Goal: Information Seeking & Learning: Learn about a topic

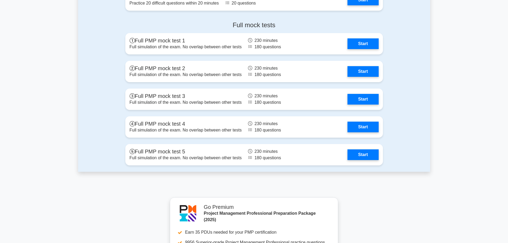
scroll to position [1895, 0]
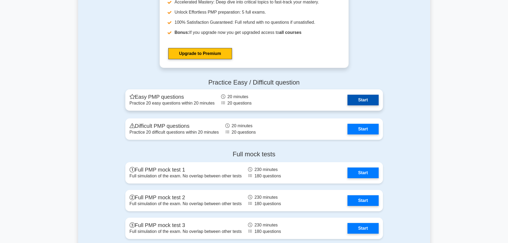
click at [362, 97] on link "Start" at bounding box center [363, 100] width 31 height 11
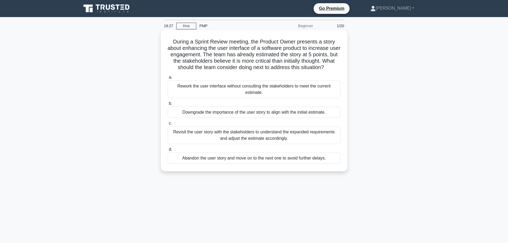
click at [319, 139] on div "Revisit the user story with the stakeholders to understand the expanded require…" at bounding box center [254, 136] width 173 height 18
click at [168, 125] on input "c. Revisit the user story with the stakeholders to understand the expanded requ…" at bounding box center [168, 123] width 0 height 3
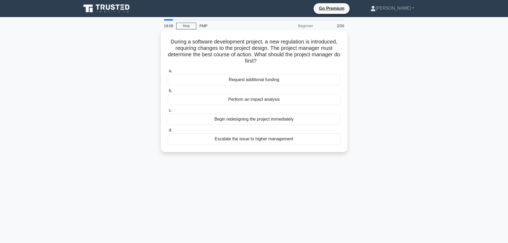
click at [279, 102] on div "Perform an impact analysis" at bounding box center [254, 99] width 173 height 11
click at [168, 93] on input "b. Perform an impact analysis" at bounding box center [168, 90] width 0 height 3
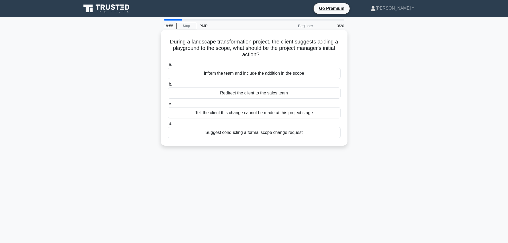
click at [286, 135] on div "Suggest conducting a formal scope change request" at bounding box center [254, 132] width 173 height 11
click at [168, 126] on input "d. Suggest conducting a formal scope change request" at bounding box center [168, 123] width 0 height 3
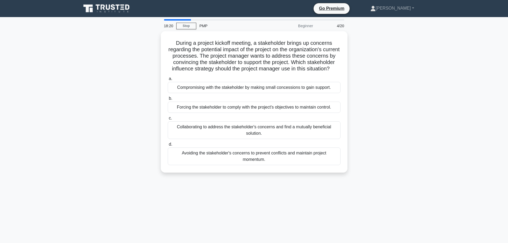
click at [286, 135] on div "Collaborating to address the stakeholder's concerns and find a mutually benefic…" at bounding box center [254, 130] width 173 height 18
click at [168, 120] on input "c. Collaborating to address the stakeholder's concerns and find a mutually bene…" at bounding box center [168, 118] width 0 height 3
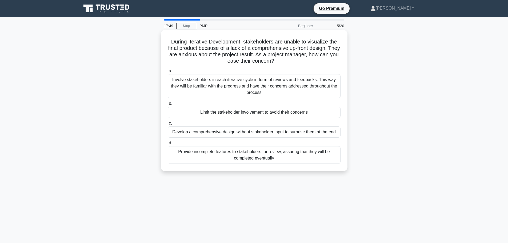
click at [276, 83] on div "Involve stakeholders in each iterative cycle in form of reviews and feedbacks. …" at bounding box center [254, 86] width 173 height 24
click at [168, 73] on input "a. Involve stakeholders in each iterative cycle in form of reviews and feedback…" at bounding box center [168, 70] width 0 height 3
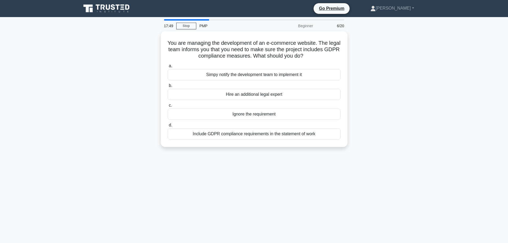
click at [371, 104] on div "You are managing the development of an e-commerce website. The legal team infor…" at bounding box center [254, 92] width 352 height 122
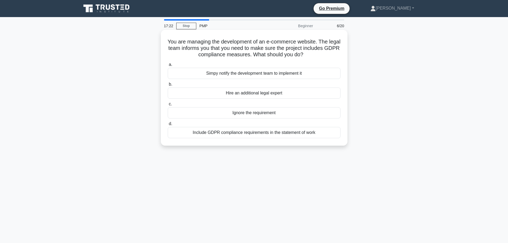
click at [313, 131] on div "Include GDPR compliance requirements in the statement of work" at bounding box center [254, 132] width 173 height 11
click at [168, 126] on input "d. Include GDPR compliance requirements in the statement of work" at bounding box center [168, 123] width 0 height 3
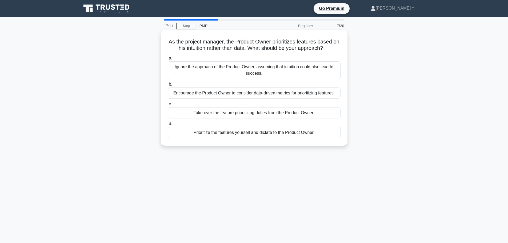
click at [290, 93] on div "Encourage the Product Owner to consider data-driven metrics for prioritizing fe…" at bounding box center [254, 93] width 173 height 11
click at [168, 86] on input "b. Encourage the Product Owner to consider data-driven metrics for prioritizing…" at bounding box center [168, 84] width 0 height 3
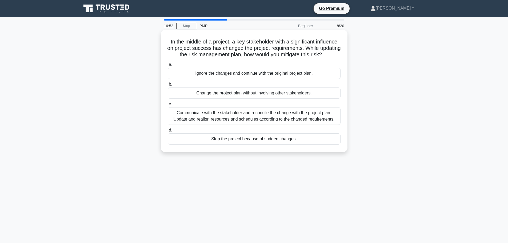
click at [297, 122] on div "Communicate with the stakeholder and reconcile the change with the project plan…" at bounding box center [254, 116] width 173 height 18
click at [168, 106] on input "c. Communicate with the stakeholder and reconcile the change with the project p…" at bounding box center [168, 103] width 0 height 3
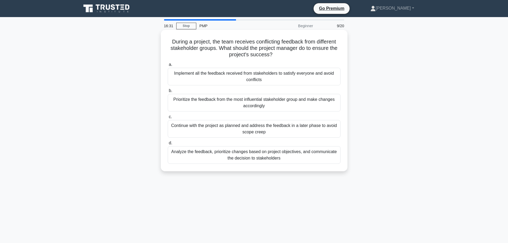
click at [301, 152] on div "Analyze the feedback, prioritize changes based on project objectives, and commu…" at bounding box center [254, 155] width 173 height 18
click at [168, 145] on input "d. Analyze the feedback, prioritize changes based on project objectives, and co…" at bounding box center [168, 142] width 0 height 3
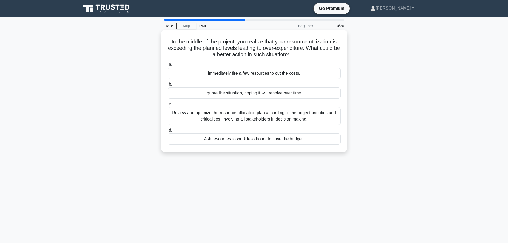
click at [300, 117] on div "Review and optimize the resource allocation plan according to the project prior…" at bounding box center [254, 116] width 173 height 18
click at [168, 106] on input "c. Review and optimize the resource allocation plan according to the project pr…" at bounding box center [168, 103] width 0 height 3
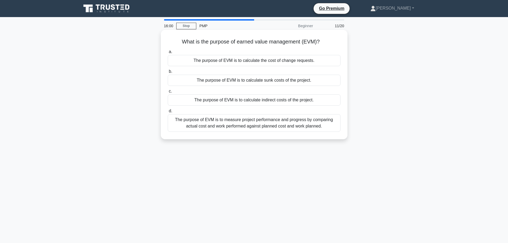
click at [308, 131] on div "The purpose of EVM is to measure project performance and progress by comparing …" at bounding box center [254, 123] width 173 height 18
click at [168, 113] on input "d. The purpose of EVM is to measure project performance and progress by compari…" at bounding box center [168, 110] width 0 height 3
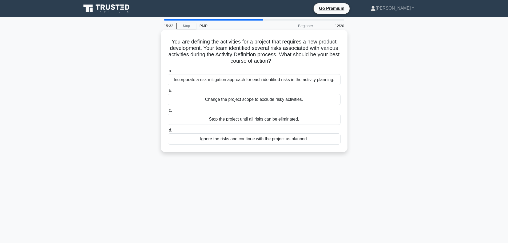
click at [311, 82] on div "Incorporate a risk mitigation approach for each identified risks in the activit…" at bounding box center [254, 79] width 173 height 11
click at [168, 73] on input "a. Incorporate a risk mitigation approach for each identified risks in the acti…" at bounding box center [168, 70] width 0 height 3
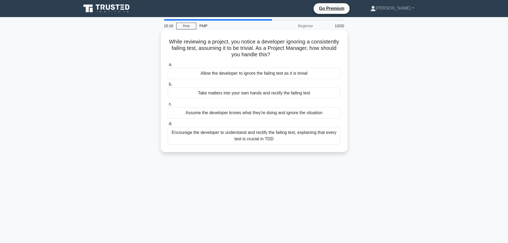
click at [306, 135] on div "Encourage the developer to understand and rectify the failing test, explaining …" at bounding box center [254, 136] width 173 height 18
click at [168, 126] on input "d. Encourage the developer to understand and rectify the failing test, explaini…" at bounding box center [168, 123] width 0 height 3
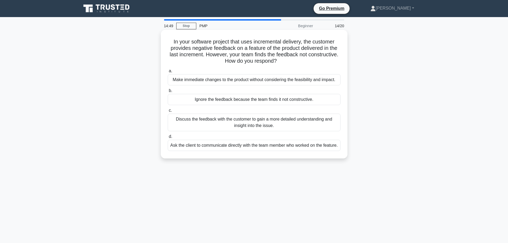
click at [305, 127] on div "Discuss the feedback with the customer to gain a more detailed understanding an…" at bounding box center [254, 123] width 173 height 18
click at [168, 112] on input "c. Discuss the feedback with the customer to gain a more detailed understanding…" at bounding box center [168, 110] width 0 height 3
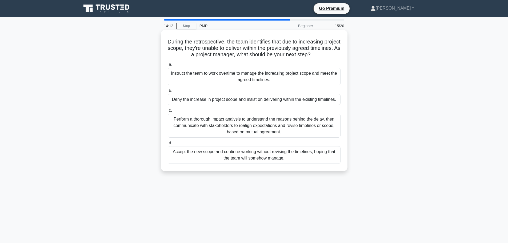
click at [316, 121] on div "Perform a thorough impact analysis to understand the reasons behind the delay, …" at bounding box center [254, 126] width 173 height 24
click at [168, 112] on input "c. Perform a thorough impact analysis to understand the reasons behind the dela…" at bounding box center [168, 110] width 0 height 3
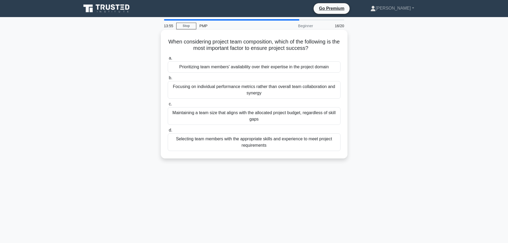
click at [313, 140] on div "Selecting team members with the appropriate skills and experience to meet proje…" at bounding box center [254, 142] width 173 height 18
click at [168, 132] on input "d. Selecting team members with the appropriate skills and experience to meet pr…" at bounding box center [168, 130] width 0 height 3
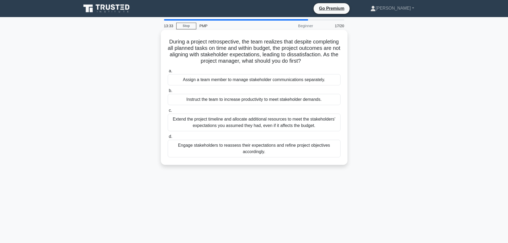
click at [314, 148] on div "Engage stakeholders to reassess their expectations and refine project objective…" at bounding box center [254, 149] width 173 height 18
click at [168, 139] on input "d. Engage stakeholders to reassess their expectations and refine project object…" at bounding box center [168, 136] width 0 height 3
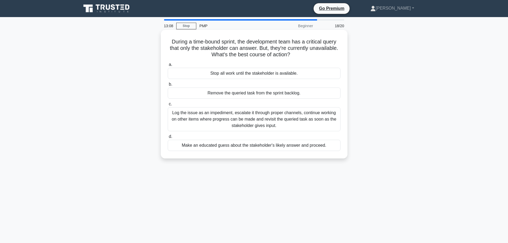
click at [313, 122] on div "Log the issue as an impediment, escalate it through proper channels, continue w…" at bounding box center [254, 119] width 173 height 24
click at [168, 106] on input "c. Log the issue as an impediment, escalate it through proper channels, continu…" at bounding box center [168, 103] width 0 height 3
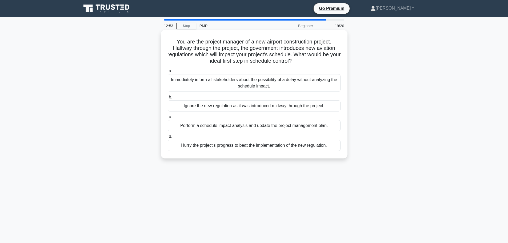
click at [312, 127] on div "Perform a schedule impact analysis and update the project management plan." at bounding box center [254, 125] width 173 height 11
click at [168, 119] on input "c. Perform a schedule impact analysis and update the project management plan." at bounding box center [168, 116] width 0 height 3
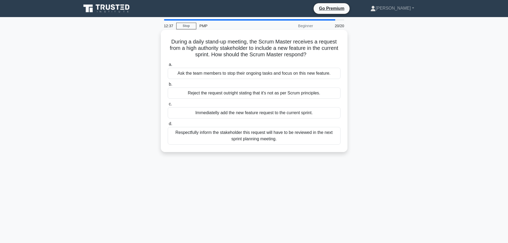
click at [308, 132] on div "Respectfully inform the stakeholder this request will have to be reviewed in th…" at bounding box center [254, 136] width 173 height 18
click at [168, 126] on input "d. Respectfully inform the stakeholder this request will have to be reviewed in…" at bounding box center [168, 123] width 0 height 3
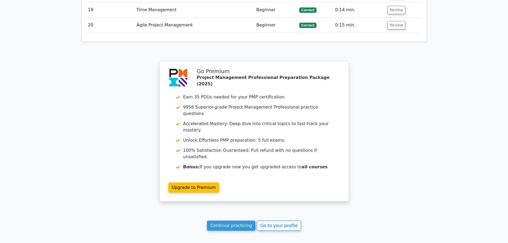
scroll to position [1117, 0]
click at [249, 220] on link "Continue practicing" at bounding box center [231, 225] width 49 height 10
